Goal: Information Seeking & Learning: Learn about a topic

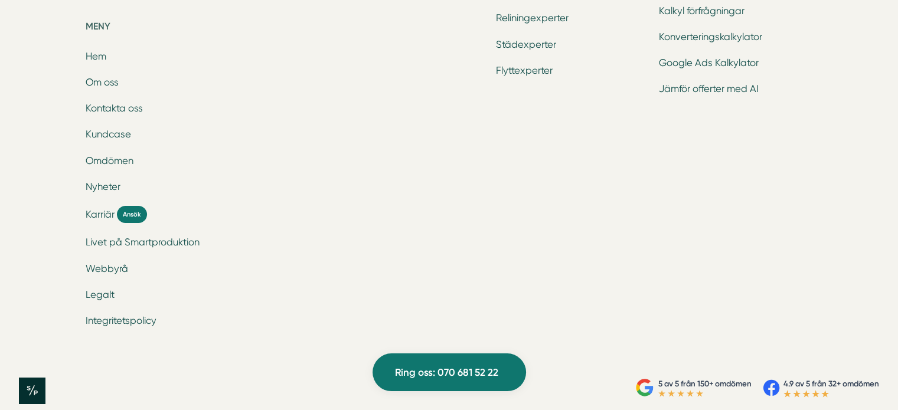
scroll to position [4032, 0]
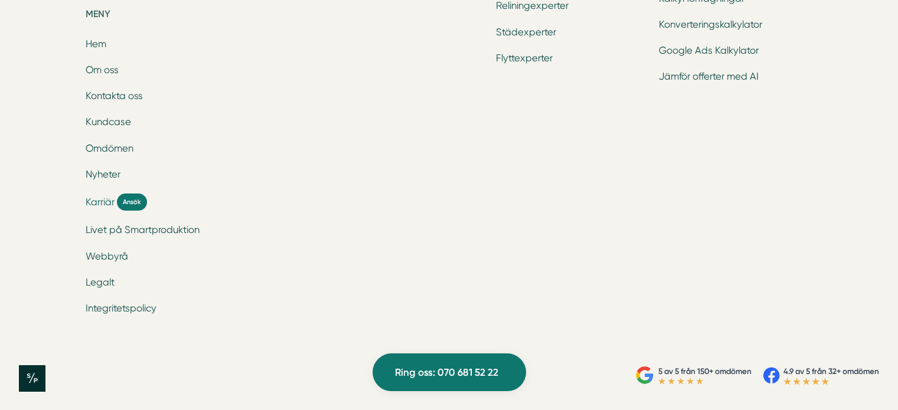
click at [102, 198] on span "Karriär" at bounding box center [100, 202] width 29 height 14
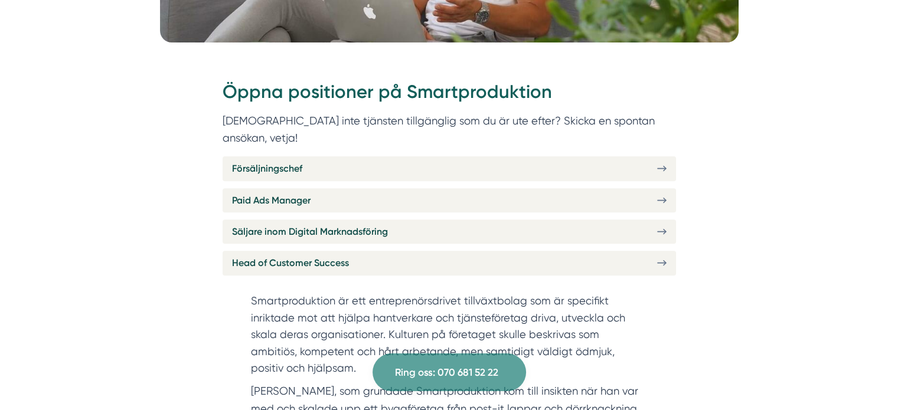
scroll to position [402, 0]
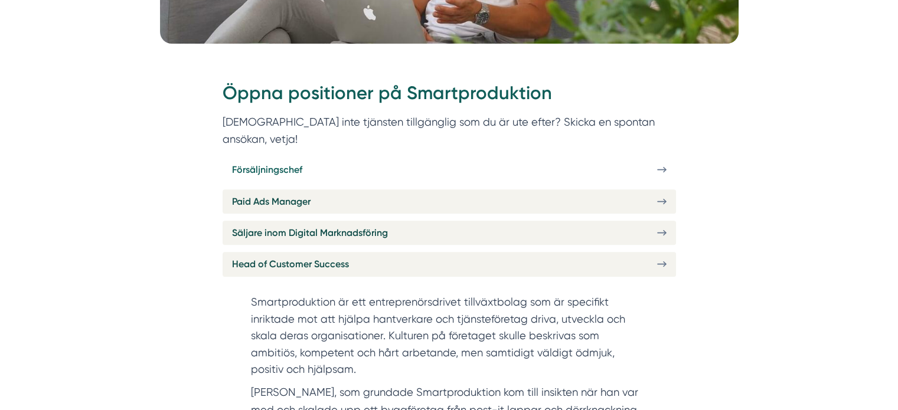
click at [657, 158] on link "Försäljningschef" at bounding box center [449, 170] width 453 height 24
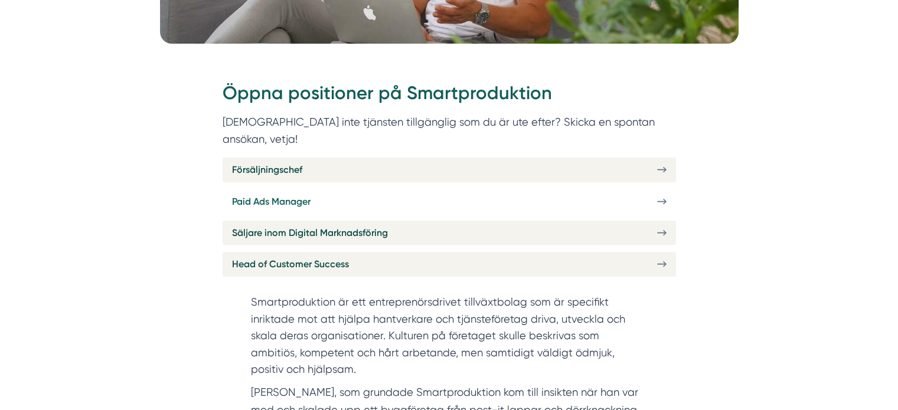
click at [345, 190] on link "Paid Ads Manager" at bounding box center [449, 202] width 453 height 24
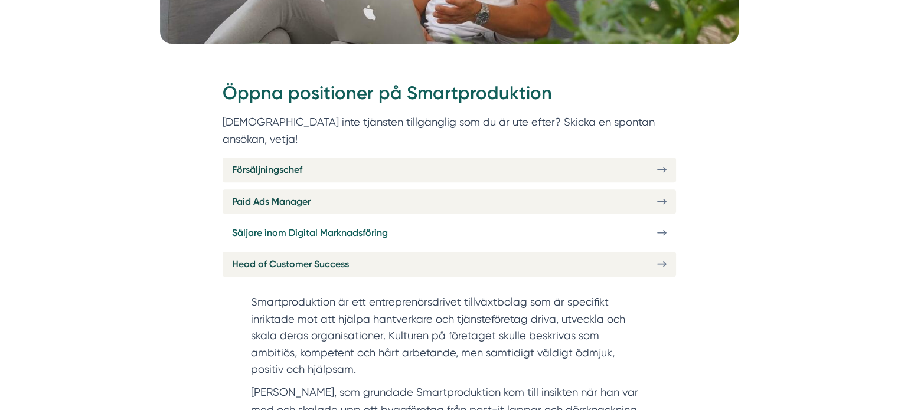
click at [356, 226] on span "Säljare inom Digital Marknadsföring" at bounding box center [310, 233] width 156 height 15
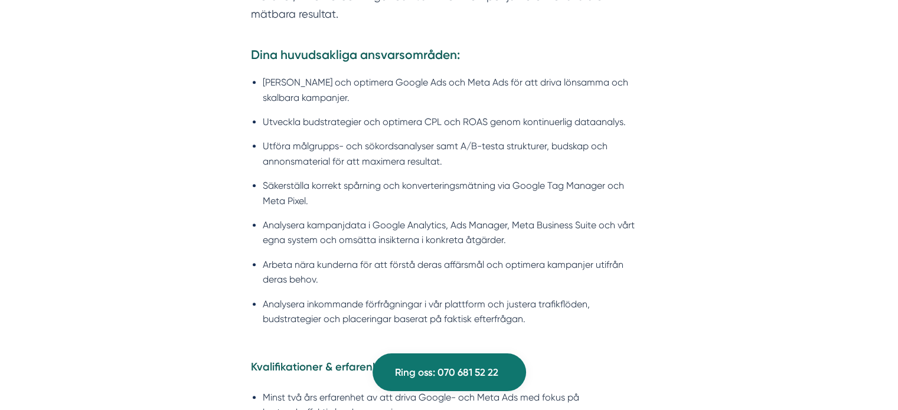
scroll to position [959, 0]
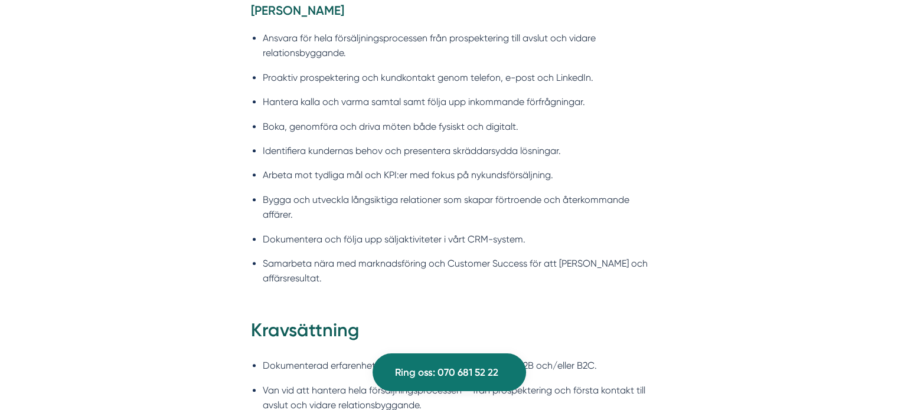
scroll to position [1048, 0]
click at [396, 171] on li "Arbeta mot tydliga mål och KPI:er med fokus på nykundsförsäljning." at bounding box center [455, 174] width 385 height 15
drag, startPoint x: 380, startPoint y: 171, endPoint x: 410, endPoint y: 175, distance: 30.4
click at [410, 175] on li "Arbeta mot tydliga mål och KPI:er med fokus på nykundsförsäljning." at bounding box center [455, 174] width 385 height 15
copy li "KPI:er"
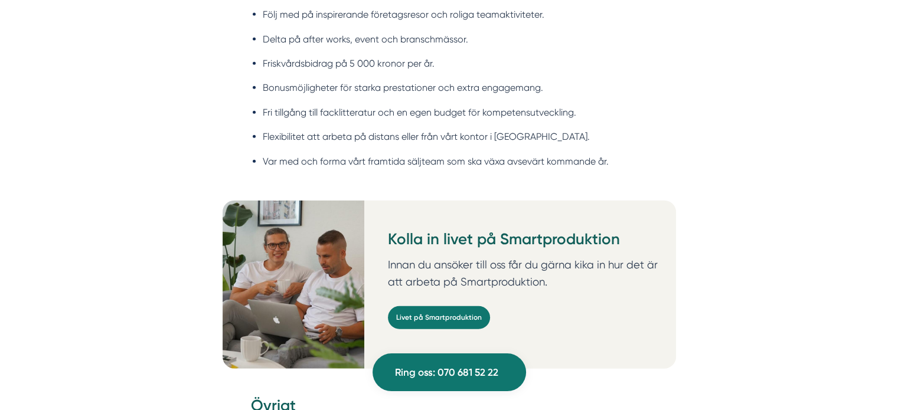
scroll to position [2753, 0]
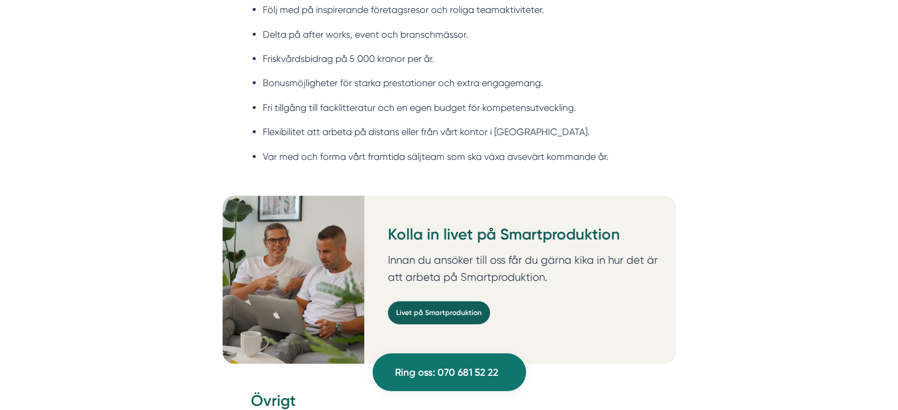
click at [442, 302] on link "Livet på Smartproduktion" at bounding box center [439, 313] width 102 height 23
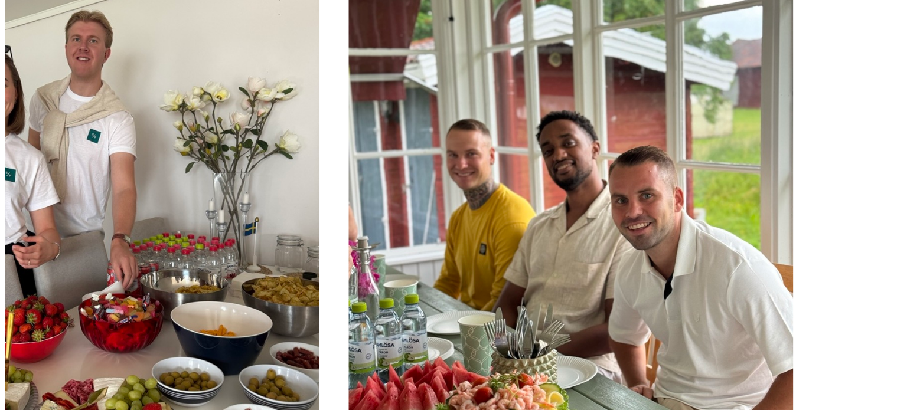
scroll to position [1398, 0]
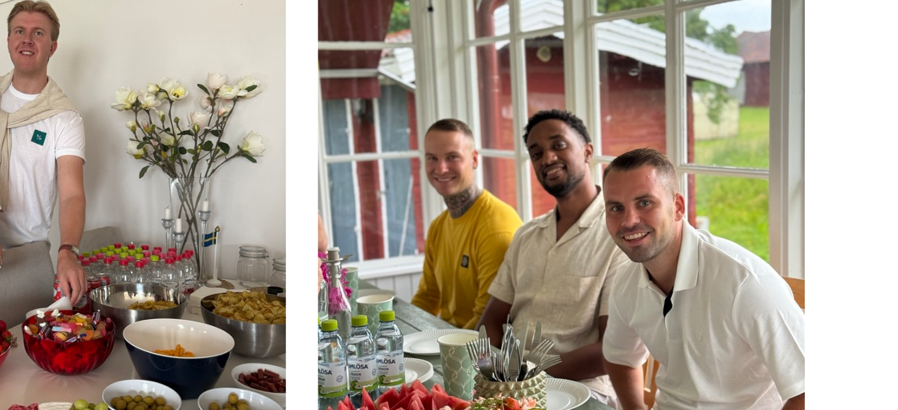
click at [621, 117] on img at bounding box center [603, 146] width 145 height 193
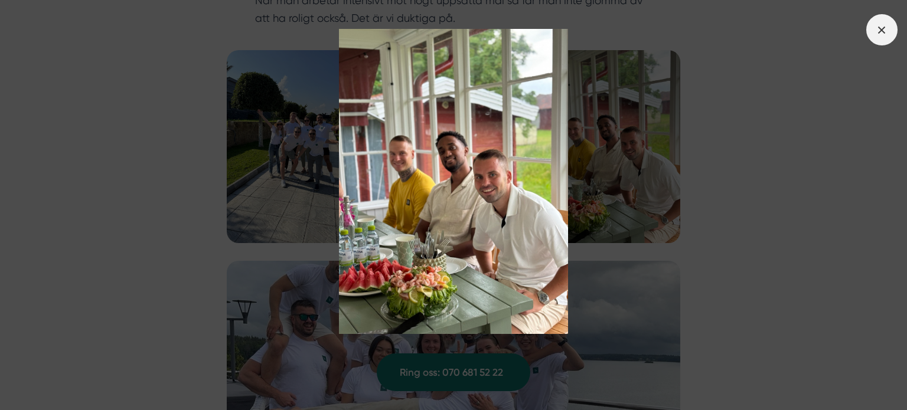
click at [876, 22] on span at bounding box center [881, 29] width 31 height 31
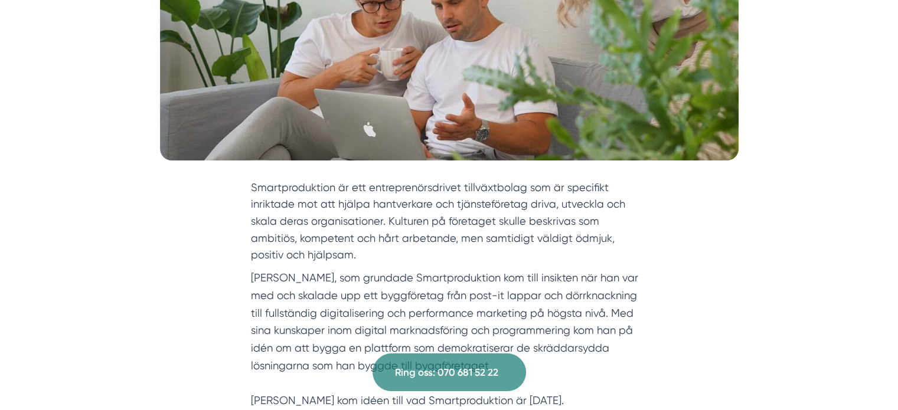
scroll to position [0, 0]
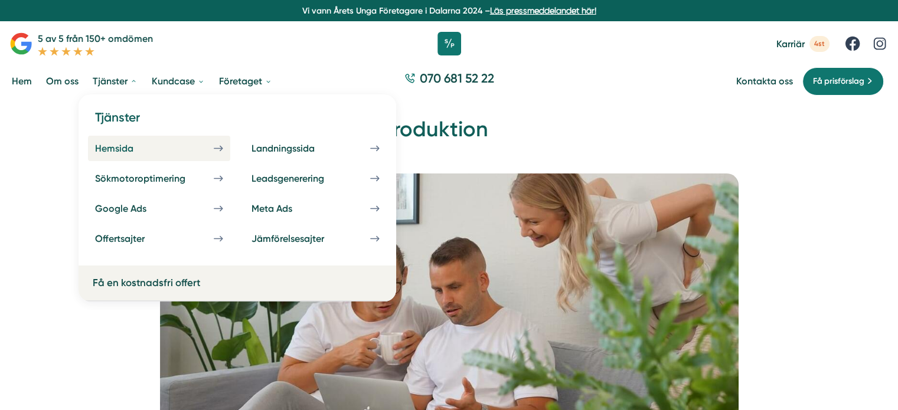
click at [118, 151] on div "Hemsida" at bounding box center [128, 148] width 67 height 11
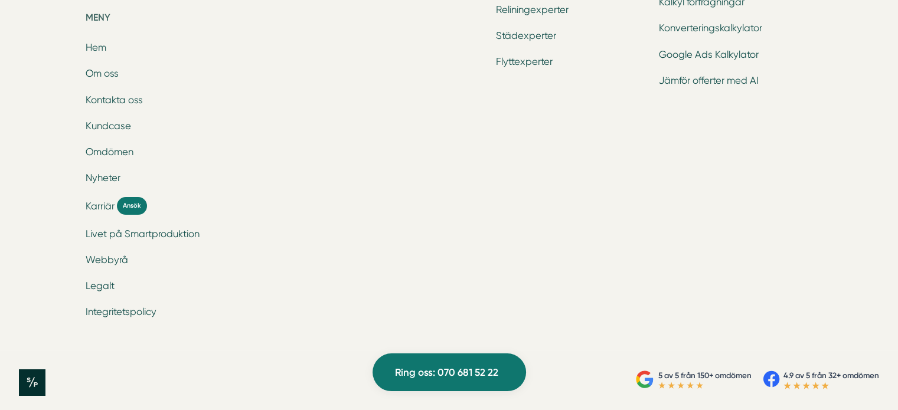
scroll to position [4382, 0]
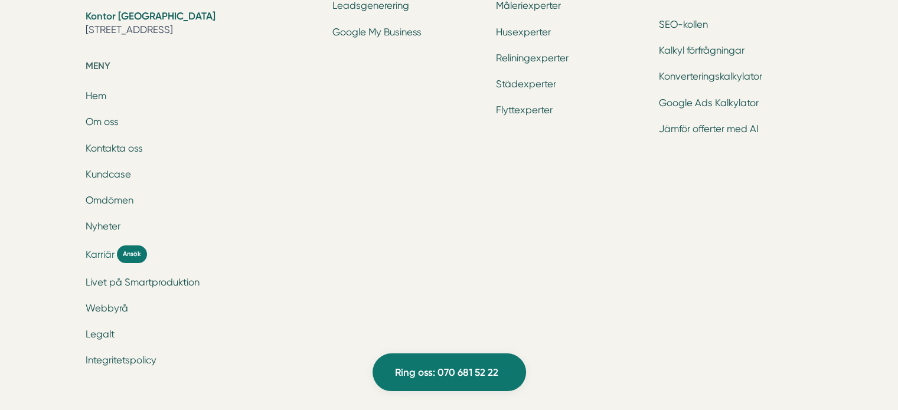
click at [94, 254] on span "Karriär" at bounding box center [100, 255] width 29 height 14
